Goal: Transaction & Acquisition: Register for event/course

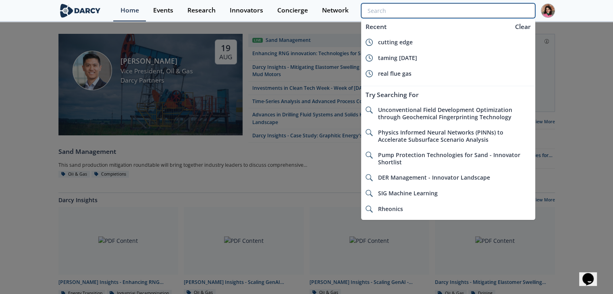
click at [499, 13] on input "search" at bounding box center [448, 10] width 174 height 15
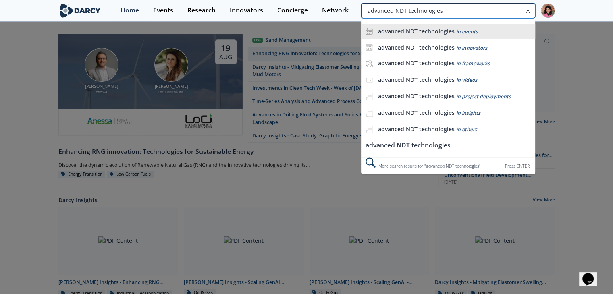
type input "advanced NDT technologies"
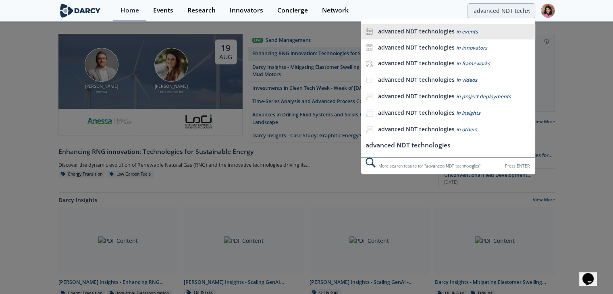
click at [495, 33] on div "advanced NDT technologies in events" at bounding box center [453, 32] width 153 height 8
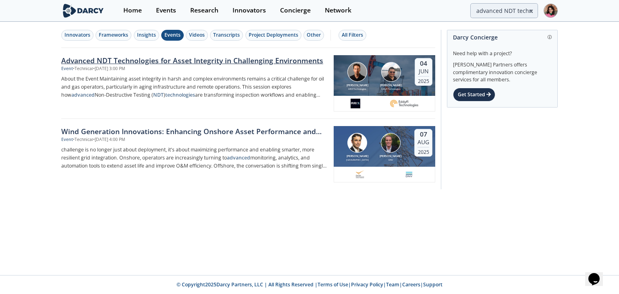
click at [206, 86] on p "About the Event Maintaining asset integrity in harsh and complex environments r…" at bounding box center [194, 87] width 267 height 24
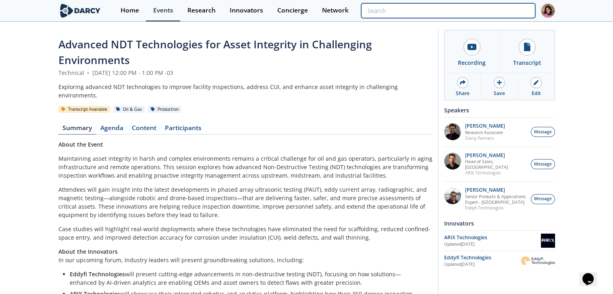
click at [498, 17] on input "search" at bounding box center [448, 10] width 174 height 15
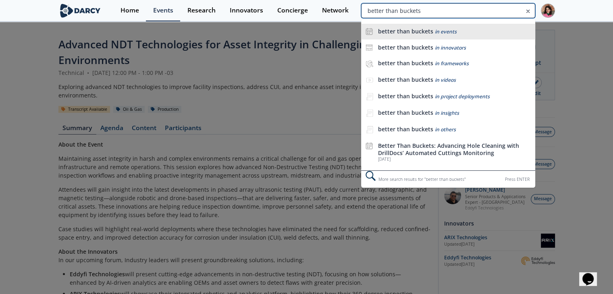
type input "better than buckets"
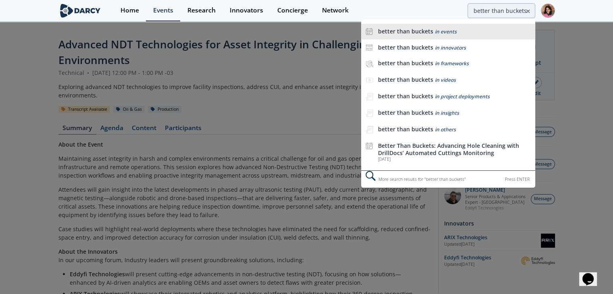
click at [476, 31] on div "better than buckets in events" at bounding box center [453, 32] width 153 height 8
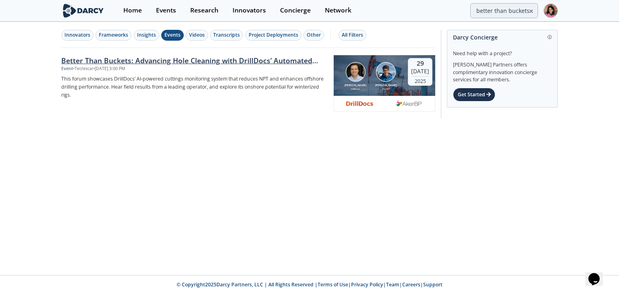
click at [254, 95] on p "This forum showcases DrillDocs’ AI-powered cuttings monitoring system that redu…" at bounding box center [194, 87] width 267 height 24
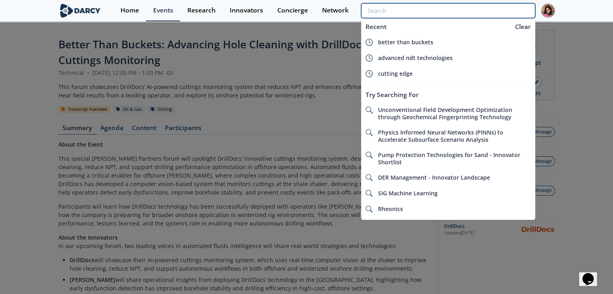
click at [480, 15] on input "search" at bounding box center [448, 10] width 174 height 15
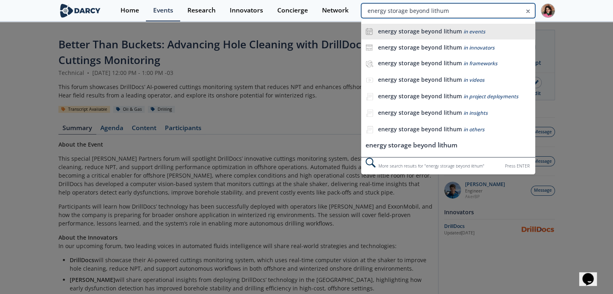
type input "energy storage beyond lithum"
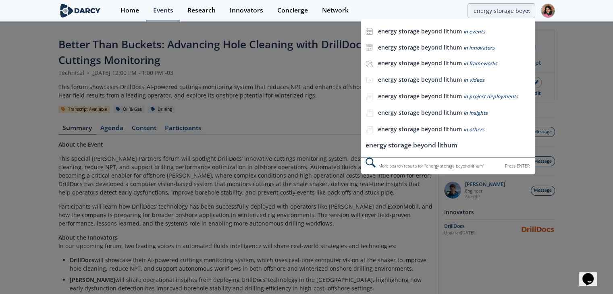
click at [477, 29] on span "in events" at bounding box center [474, 31] width 22 height 7
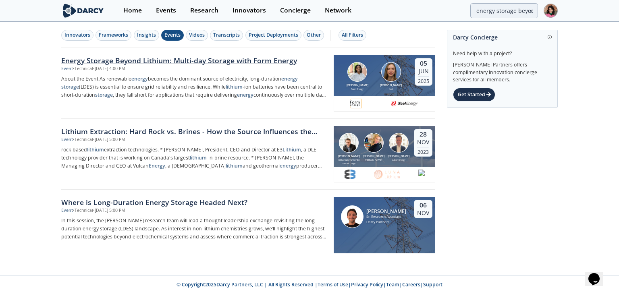
click at [257, 87] on p "About the Event As renewable energy becomes the dominant source of electricity,…" at bounding box center [194, 87] width 267 height 24
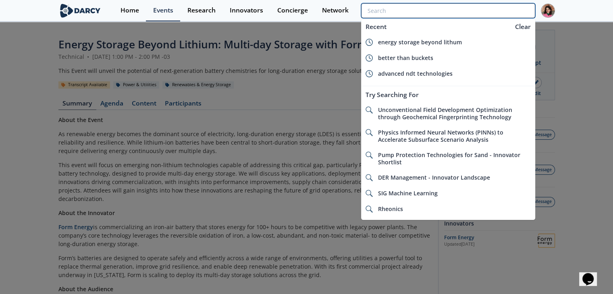
click at [489, 13] on input "search" at bounding box center [448, 10] width 174 height 15
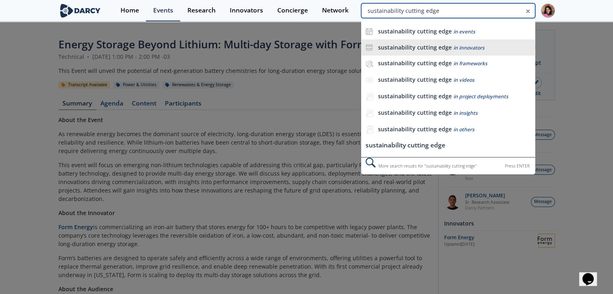
type input "sustainability cutting edge"
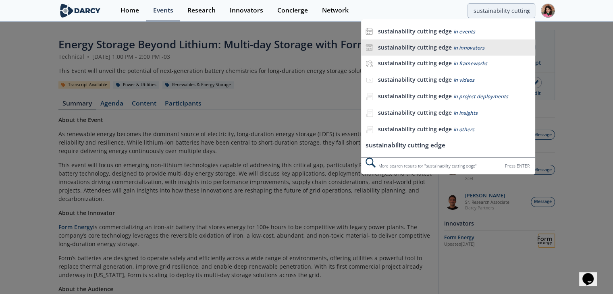
click at [505, 46] on div "sustainability cutting edge in innovators" at bounding box center [453, 48] width 153 height 8
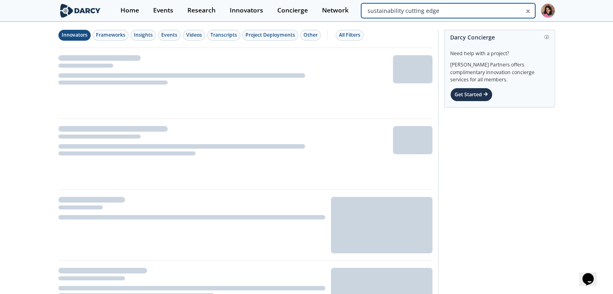
click at [495, 14] on input "sustainability cutting edge" at bounding box center [448, 10] width 174 height 15
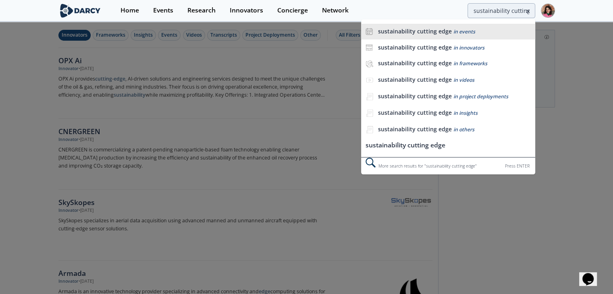
click at [461, 39] on li "sustainability cutting edge in events" at bounding box center [448, 32] width 174 height 16
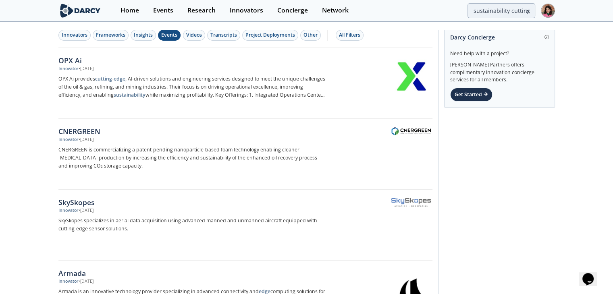
click at [166, 37] on div "Events" at bounding box center [169, 34] width 16 height 7
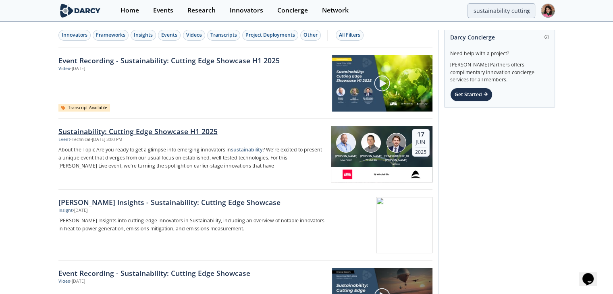
click at [180, 132] on div "Sustainability: Cutting Edge Showcase H1 2025" at bounding box center [191, 131] width 267 height 10
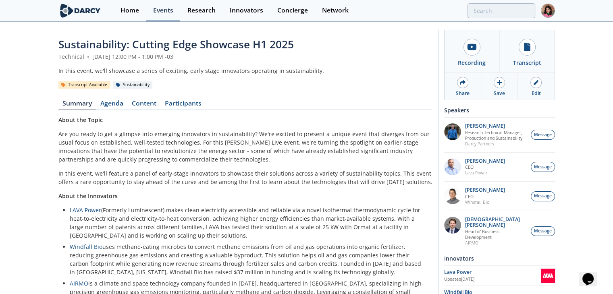
click at [165, 15] on link "Events" at bounding box center [163, 10] width 34 height 21
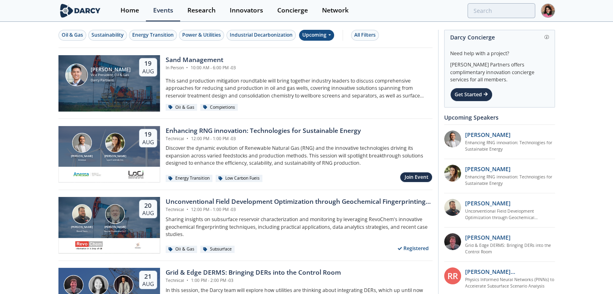
click at [333, 38] on div "Upcoming" at bounding box center [316, 35] width 35 height 11
click at [333, 60] on div "Past" at bounding box center [325, 61] width 50 height 13
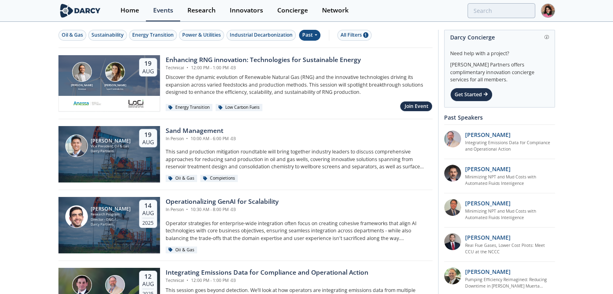
click at [309, 33] on div "Past" at bounding box center [309, 35] width 21 height 11
click at [325, 48] on div "Upcoming" at bounding box center [325, 48] width 50 height 13
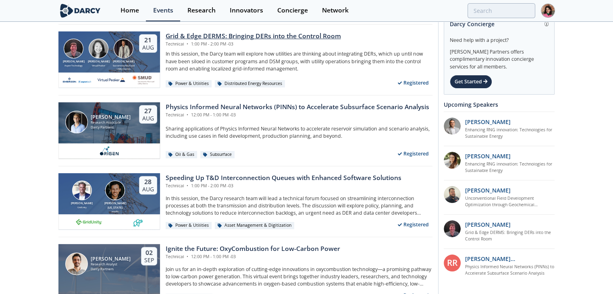
scroll to position [242, 0]
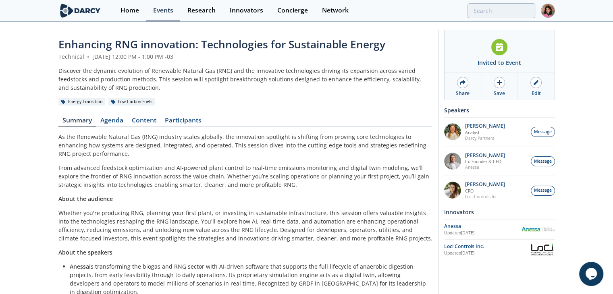
click at [181, 46] on span "Enhancing RNG innovation: Technologies for Sustainable Energy" at bounding box center [221, 44] width 327 height 14
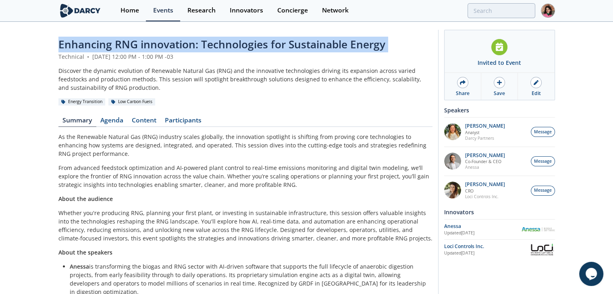
click at [181, 46] on span "Enhancing RNG innovation: Technologies for Sustainable Energy" at bounding box center [221, 44] width 327 height 14
copy header "Enhancing RNG innovation: Technologies for Sustainable Energy"
click at [46, 44] on div "Enhancing RNG innovation: Technologies for Sustainable Energy Technical • Augus…" at bounding box center [306, 188] width 613 height 330
click at [58, 46] on span "Enhancing RNG innovation: Technologies for Sustainable Energy" at bounding box center [221, 44] width 327 height 14
click at [61, 46] on span "Enhancing RNG innovation: Technologies for Sustainable Energy" at bounding box center [221, 44] width 327 height 14
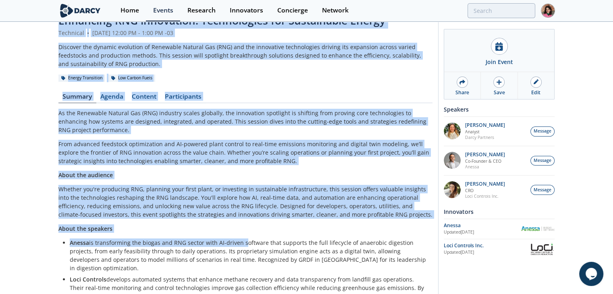
scroll to position [60, 0]
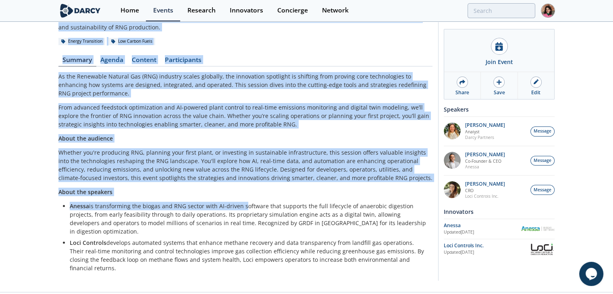
drag, startPoint x: 59, startPoint y: 40, endPoint x: 425, endPoint y: 254, distance: 423.7
click at [425, 254] on div "Enhancing RNG innovation: Technologies for Sustainable Energy Technical • Augus…" at bounding box center [245, 127] width 374 height 302
copy div "Enhancing RNG innovation: Technologies for Sustainable Energy Technical • Augus…"
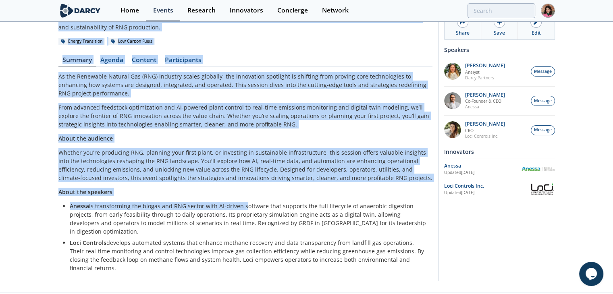
scroll to position [0, 0]
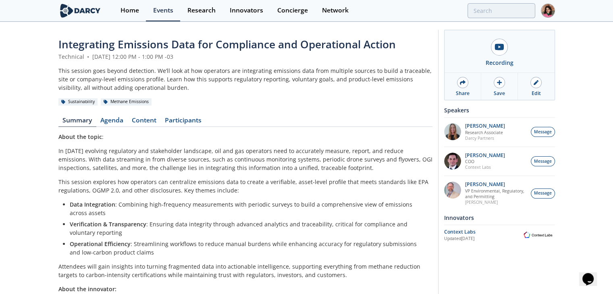
click at [171, 47] on span "Integrating Emissions Data for Compliance and Operational Action" at bounding box center [226, 44] width 337 height 14
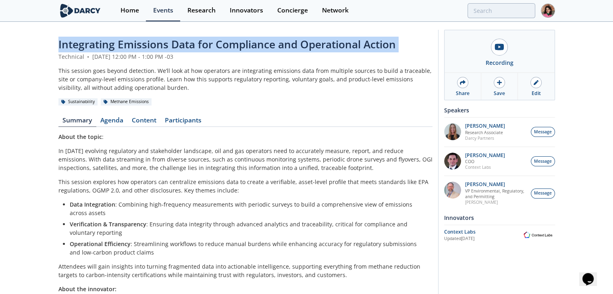
click at [253, 46] on span "Integrating Emissions Data for Compliance and Operational Action" at bounding box center [226, 44] width 337 height 14
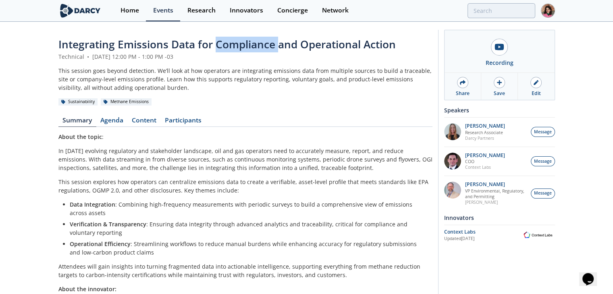
click at [253, 46] on span "Integrating Emissions Data for Compliance and Operational Action" at bounding box center [226, 44] width 337 height 14
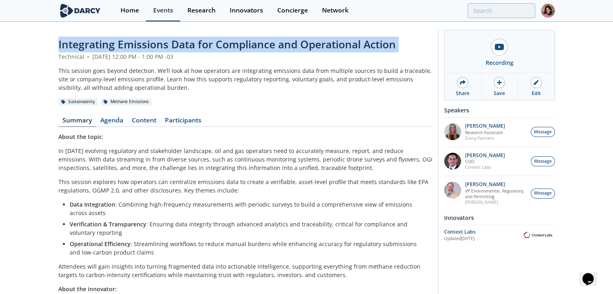
click at [253, 46] on span "Integrating Emissions Data for Compliance and Operational Action" at bounding box center [226, 44] width 337 height 14
click at [184, 123] on link "Participants" at bounding box center [183, 122] width 45 height 10
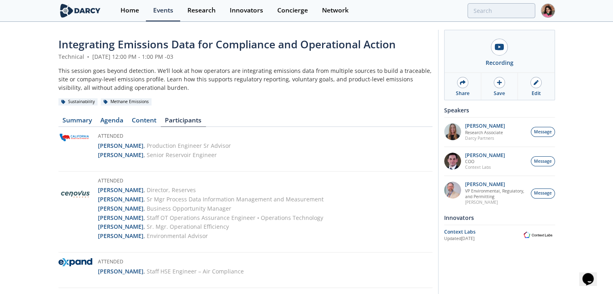
click at [259, 65] on header "Integrating Emissions Data for Compliance and Operational Action Technical • Au…" at bounding box center [245, 71] width 374 height 69
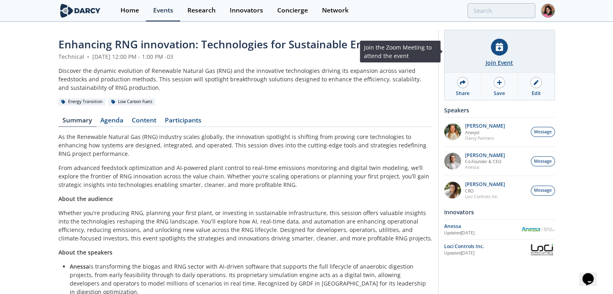
click at [495, 66] on div "Join Event" at bounding box center [498, 62] width 27 height 8
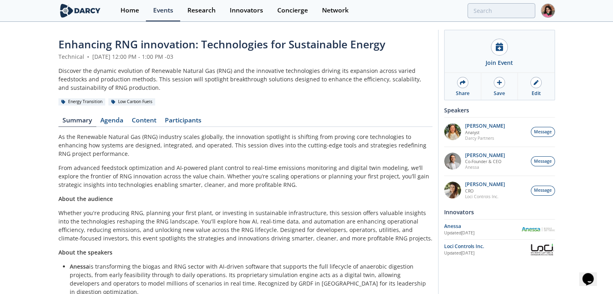
click at [199, 76] on div "Discover the dynamic evolution of Renewable Natural Gas (RNG) and the innovativ…" at bounding box center [245, 78] width 374 height 25
